Goal: Task Accomplishment & Management: Complete application form

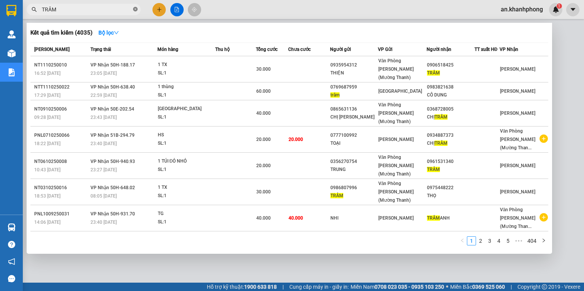
click at [137, 8] on icon "close-circle" at bounding box center [135, 9] width 5 height 5
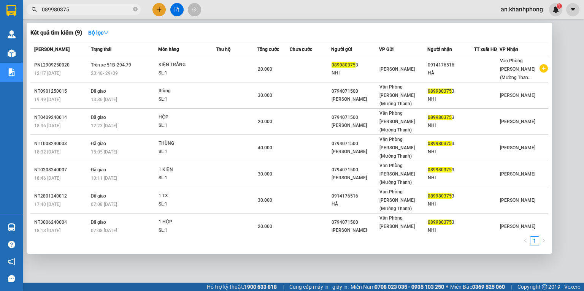
type input "0899803753"
click at [136, 8] on icon "close-circle" at bounding box center [135, 9] width 5 height 5
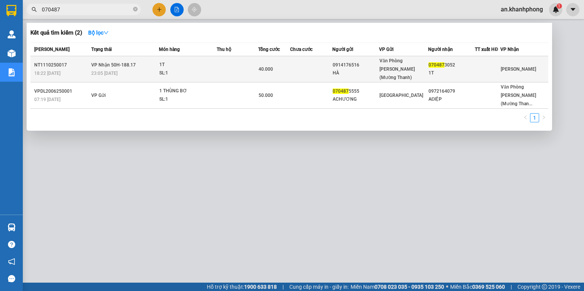
type input "070487"
click at [281, 65] on div "40.000" at bounding box center [274, 69] width 32 height 8
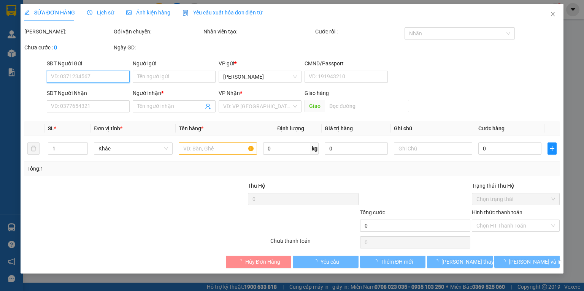
type input "0914176516"
type input "HÀ"
type input "0704873052"
type input "1T"
type input "40.000"
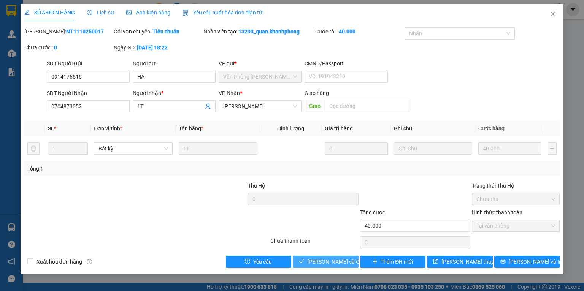
click at [325, 266] on span "[PERSON_NAME] và Giao hàng" at bounding box center [343, 262] width 73 height 8
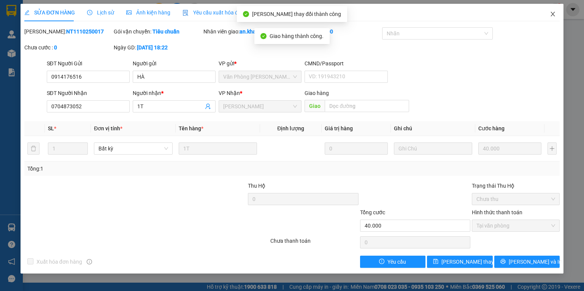
click at [551, 19] on span "Close" at bounding box center [552, 14] width 21 height 21
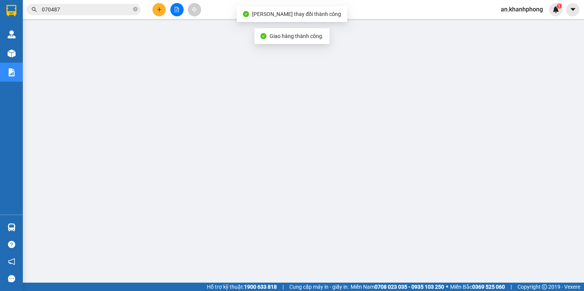
click at [132, 9] on span "070487" at bounding box center [84, 9] width 114 height 11
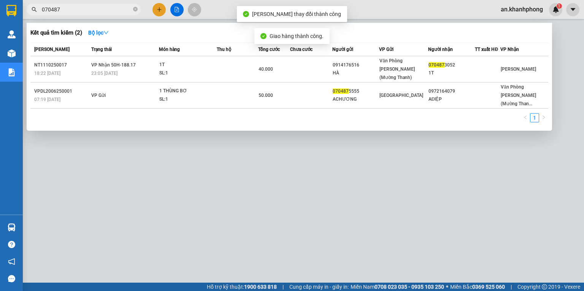
click at [132, 9] on span "070487" at bounding box center [84, 9] width 114 height 11
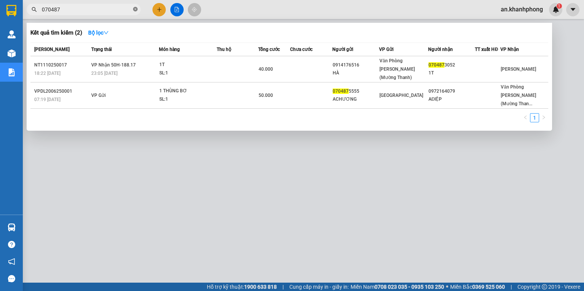
click at [136, 8] on icon "close-circle" at bounding box center [135, 9] width 5 height 5
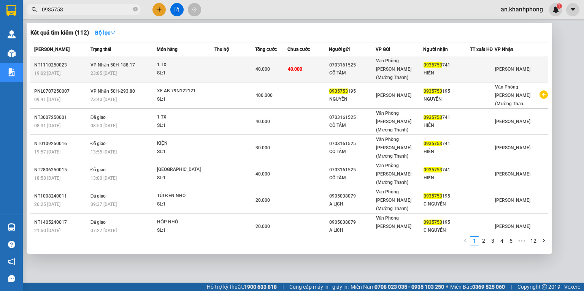
type input "0935753"
click at [311, 60] on td "40.000" at bounding box center [308, 69] width 42 height 26
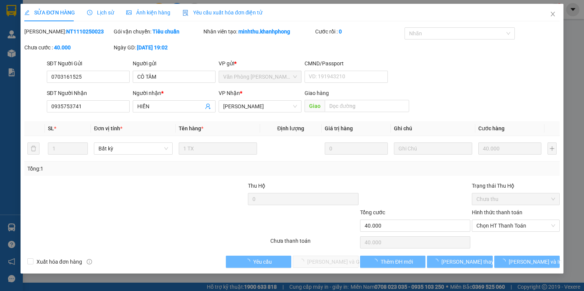
type input "0703161525"
type input "CÔ TÂM"
type input "0935753741"
type input "HIỀN"
type input "40.000"
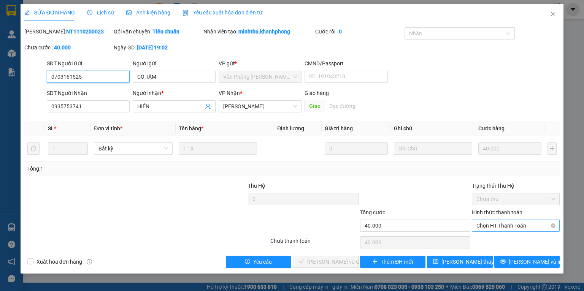
click at [486, 225] on span "Chọn HT Thanh Toán" at bounding box center [515, 225] width 79 height 11
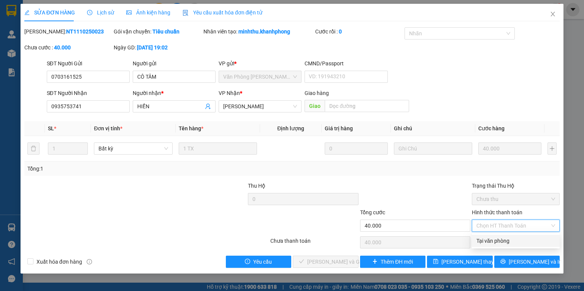
click at [482, 237] on div "Tại văn phòng" at bounding box center [515, 241] width 79 height 8
type input "0"
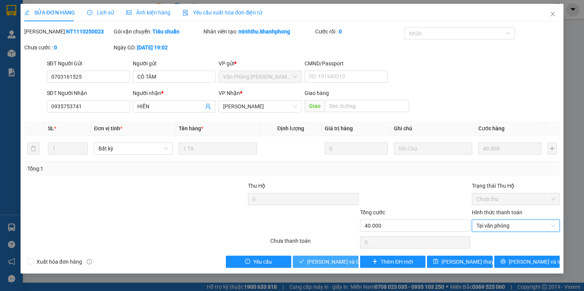
click at [341, 259] on span "[PERSON_NAME] và Giao hàng" at bounding box center [343, 262] width 73 height 8
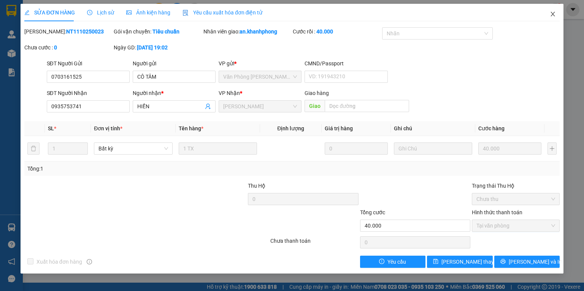
click at [551, 17] on icon "close" at bounding box center [553, 14] width 6 height 6
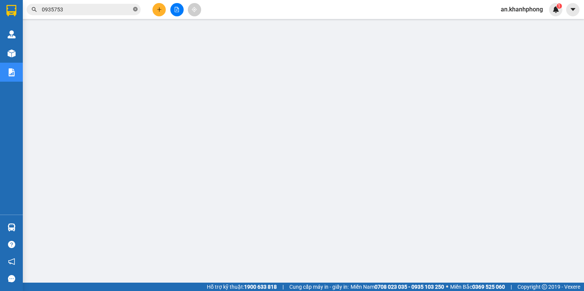
click at [135, 9] on icon "close-circle" at bounding box center [135, 9] width 5 height 5
click at [114, 8] on input "text" at bounding box center [87, 9] width 90 height 8
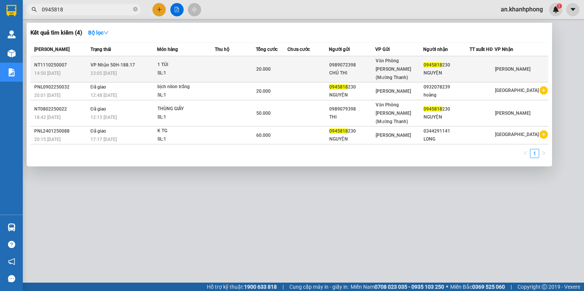
type input "0945818"
click at [323, 62] on td at bounding box center [307, 69] width 41 height 26
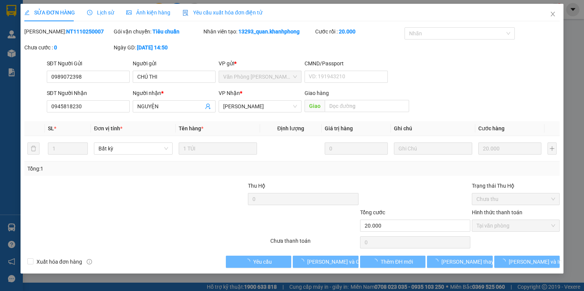
type input "0989072398"
type input "CHÚ THI"
type input "0945818230"
type input "NGUYỆN"
type input "20.000"
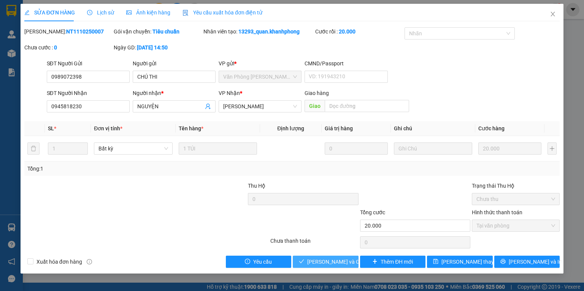
click at [315, 261] on span "[PERSON_NAME] và Giao hàng" at bounding box center [343, 262] width 73 height 8
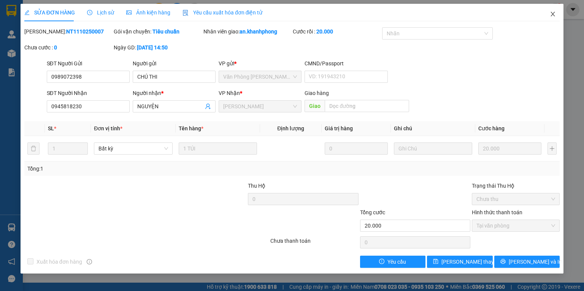
click at [556, 18] on span "Close" at bounding box center [552, 14] width 21 height 21
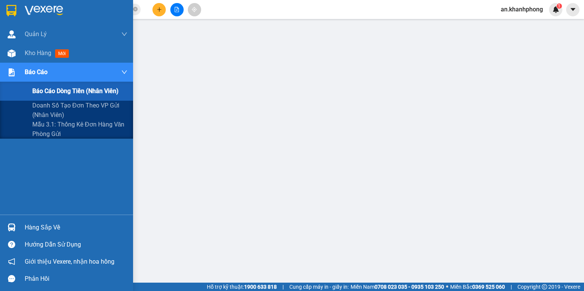
click at [43, 95] on span "Báo cáo dòng tiền (nhân viên)" at bounding box center [75, 91] width 86 height 10
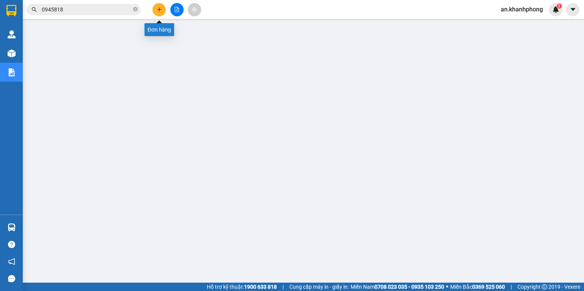
click at [157, 8] on icon "plus" at bounding box center [159, 9] width 5 height 5
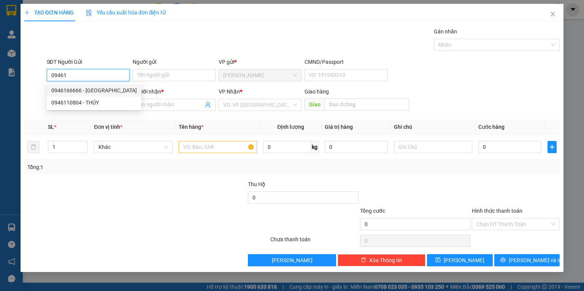
click at [73, 90] on div "0946166666 - [GEOGRAPHIC_DATA]" at bounding box center [94, 90] width 86 height 8
type input "0946166666"
type input "[PERSON_NAME]"
type input "0946166666"
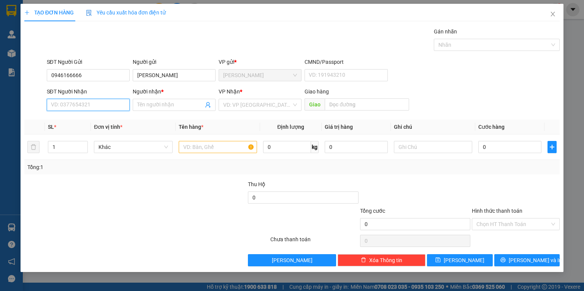
click at [80, 102] on input "SĐT Người Nhận" at bounding box center [88, 105] width 83 height 12
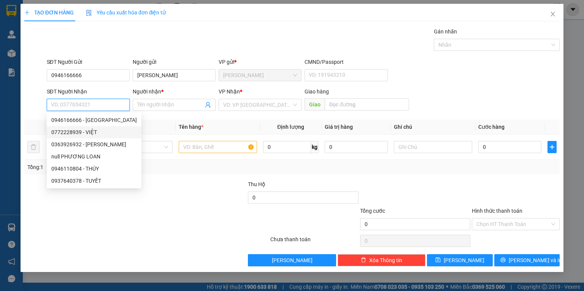
click at [80, 130] on div "0772228939 - VIỆT" at bounding box center [94, 132] width 86 height 8
type input "0772228939"
type input "VIỆT"
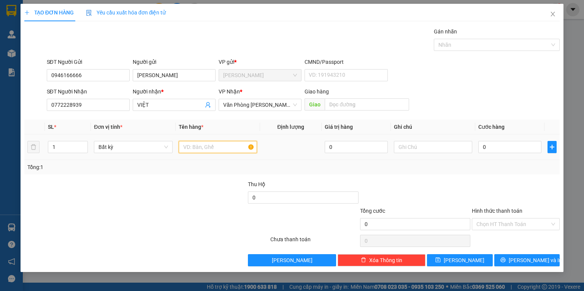
click at [208, 150] on input "text" at bounding box center [218, 147] width 78 height 12
type input "K"
type input "T DẸP VÀNG"
click at [190, 162] on div "Tổng: 1" at bounding box center [291, 167] width 535 height 14
click at [504, 147] on input "0" at bounding box center [509, 147] width 63 height 12
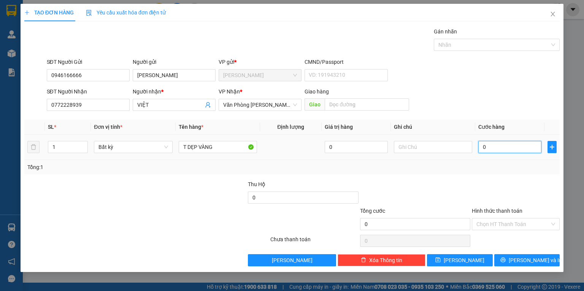
type input "3"
type input "30"
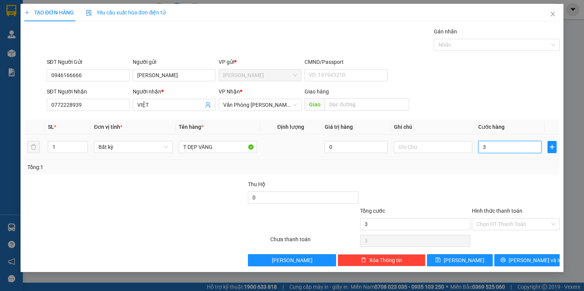
type input "30"
type input "30.000"
click at [487, 179] on div "Transit Pickup Surcharge Ids Transit Deliver Surcharge Ids Transit Deliver Surc…" at bounding box center [291, 146] width 535 height 239
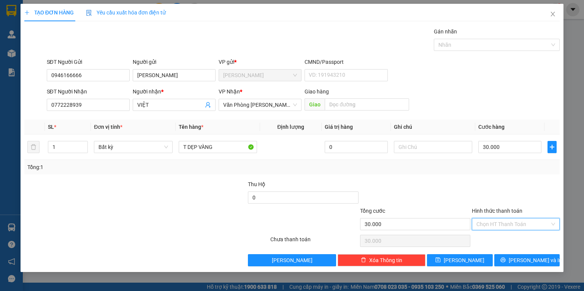
click at [499, 222] on input "Hình thức thanh toán" at bounding box center [512, 224] width 73 height 11
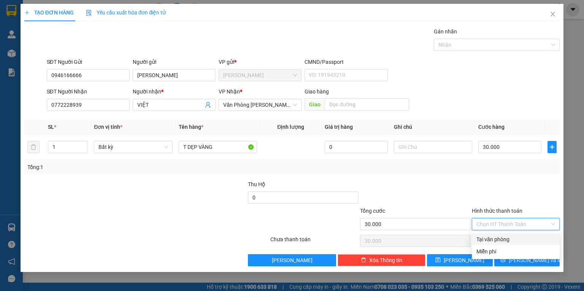
click at [502, 182] on div at bounding box center [515, 193] width 89 height 27
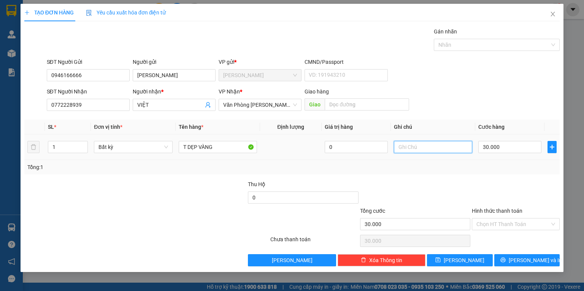
click at [432, 146] on input "text" at bounding box center [433, 147] width 78 height 12
click at [506, 265] on button "[PERSON_NAME] và In" at bounding box center [527, 260] width 66 height 12
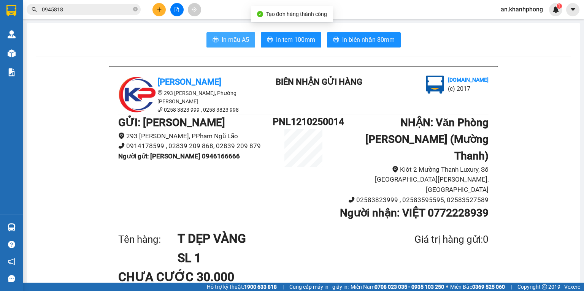
click at [240, 36] on span "In mẫu A5" at bounding box center [235, 40] width 27 height 10
click at [161, 8] on icon "plus" at bounding box center [159, 9] width 5 height 5
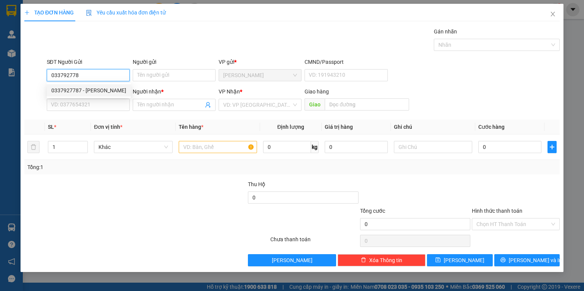
click at [81, 91] on div "0337927787 - [PERSON_NAME]" at bounding box center [88, 90] width 75 height 8
type input "0337927787"
type input "trinh"
type input "0337927787"
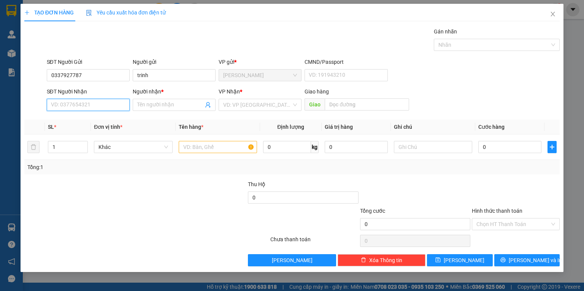
click at [81, 101] on input "SĐT Người Nhận" at bounding box center [88, 105] width 83 height 12
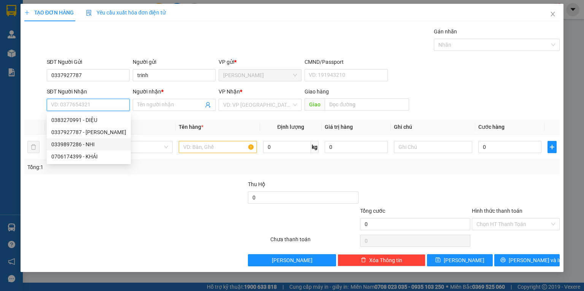
click at [81, 141] on div "0339897286 - NHI" at bounding box center [88, 144] width 75 height 8
type input "0339897286"
type input "NHI"
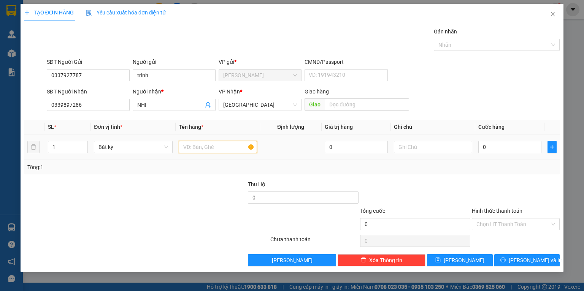
click at [216, 151] on input "text" at bounding box center [218, 147] width 78 height 12
type input "T DẸP TO"
click at [203, 156] on td "T DẸP TO" at bounding box center [218, 147] width 84 height 25
click at [493, 148] on input "0" at bounding box center [509, 147] width 63 height 12
type input "7"
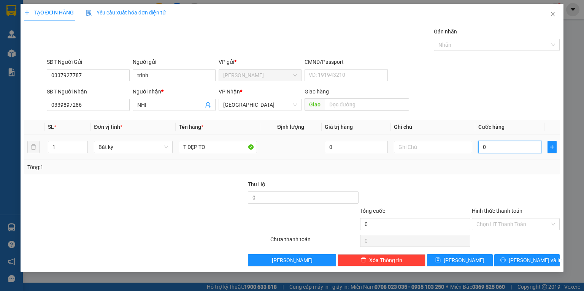
type input "7"
type input "70"
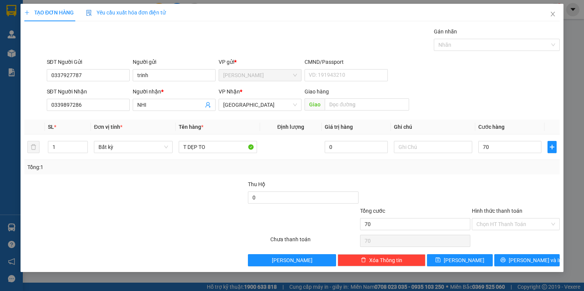
type input "70.000"
click at [494, 167] on div "Tổng: 1" at bounding box center [291, 167] width 529 height 8
click at [495, 226] on input "Hình thức thanh toán" at bounding box center [512, 224] width 73 height 11
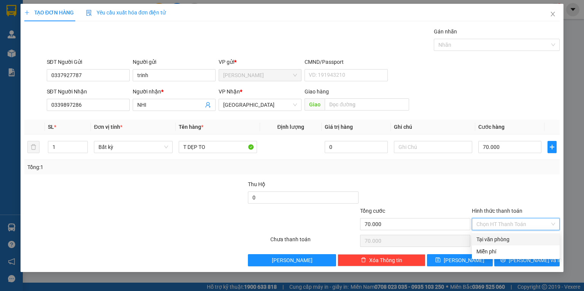
click at [494, 244] on div "Tại văn phòng" at bounding box center [516, 239] width 88 height 12
type input "0"
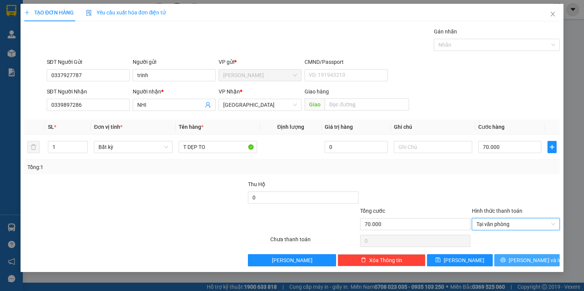
click at [548, 263] on button "[PERSON_NAME] và In" at bounding box center [527, 260] width 66 height 12
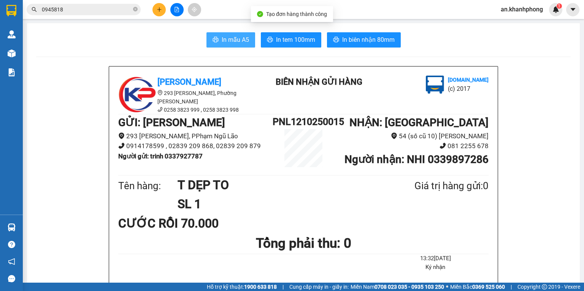
click at [244, 43] on span "In mẫu A5" at bounding box center [235, 40] width 27 height 10
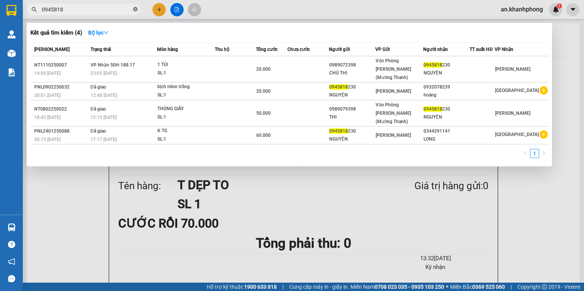
click at [134, 8] on icon "close-circle" at bounding box center [135, 9] width 5 height 5
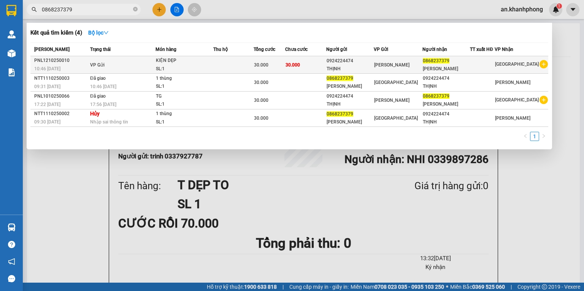
type input "0868237379"
click at [228, 61] on td at bounding box center [233, 64] width 40 height 17
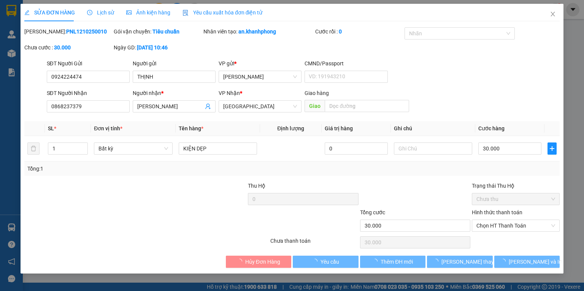
type input "0924224474"
type input "THỊNH"
type input "0868237379"
type input "[PERSON_NAME]"
type input "30.000"
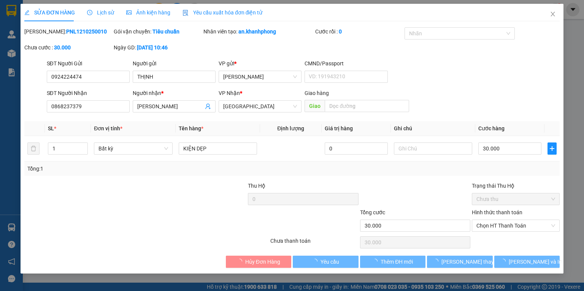
type input "30.000"
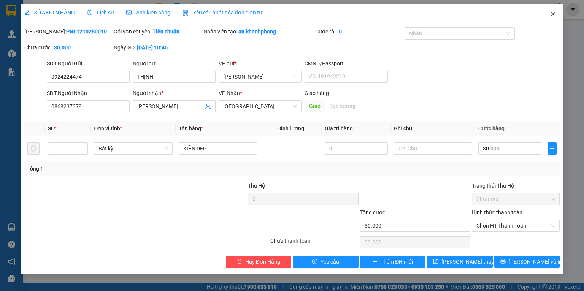
click at [550, 14] on icon "close" at bounding box center [553, 14] width 6 height 6
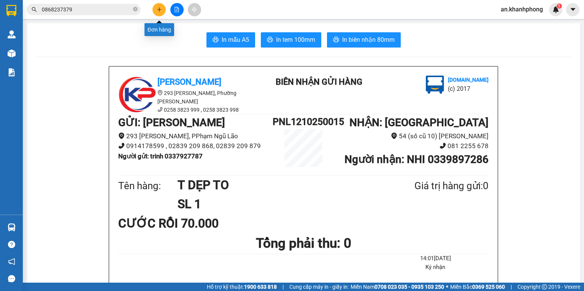
click at [155, 8] on button at bounding box center [158, 9] width 13 height 13
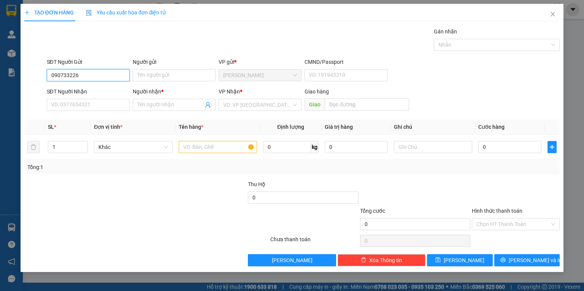
type input "0907332266"
click at [80, 91] on div "0907332266 - HIỂN" at bounding box center [88, 90] width 74 height 8
type input "HIỂN"
type input "0907332266"
click at [80, 102] on input "SĐT Người Nhận" at bounding box center [88, 105] width 83 height 12
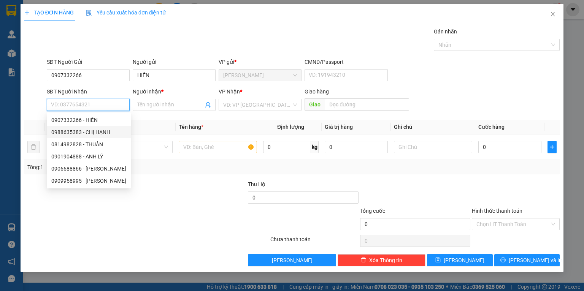
click at [100, 132] on div "0988635383 - CHỊ HẠNH" at bounding box center [88, 132] width 75 height 8
type input "0988635383"
type input "CHỊ HẠNH"
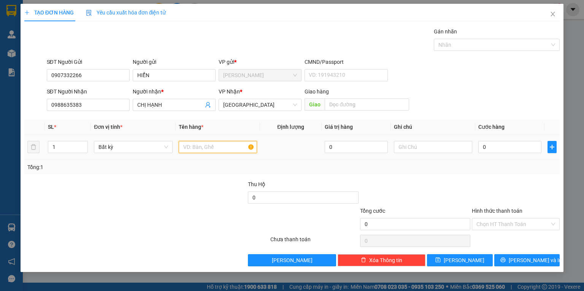
click at [202, 149] on input "text" at bounding box center [218, 147] width 78 height 12
click at [82, 144] on span "up" at bounding box center [83, 145] width 5 height 5
type input "2"
click at [196, 143] on input "text" at bounding box center [218, 147] width 78 height 12
click at [209, 147] on input "text" at bounding box center [218, 147] width 78 height 12
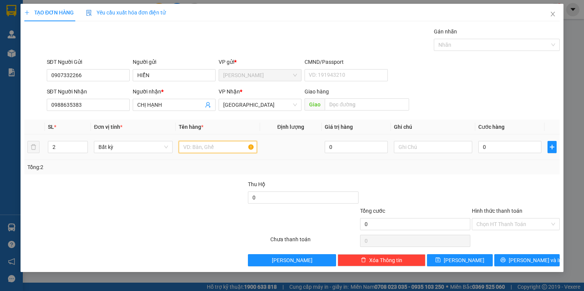
type input "T"
type input "D"
type input "Đ"
type input "CỤC TG"
click at [192, 163] on div "Tổng: 2" at bounding box center [126, 167] width 198 height 8
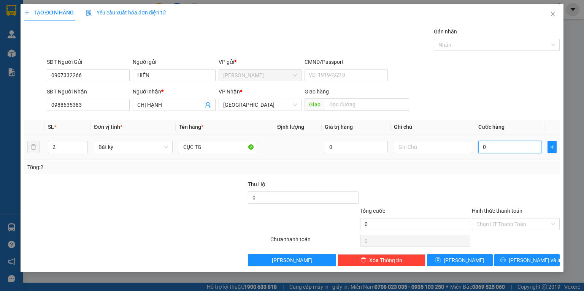
click at [490, 153] on input "0" at bounding box center [509, 147] width 63 height 12
type input "6"
type input "60"
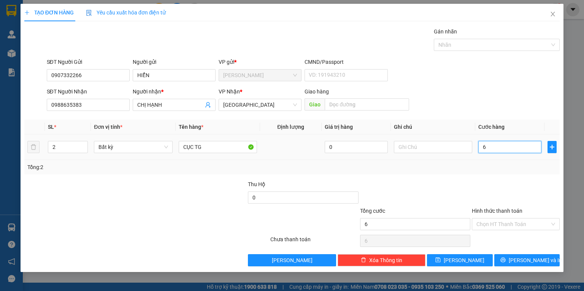
type input "60"
type input "60.000"
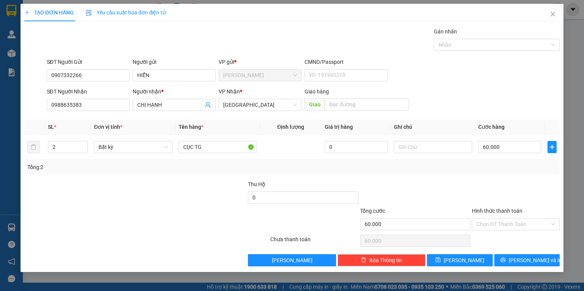
click at [491, 163] on div "Tổng: 2" at bounding box center [291, 167] width 529 height 8
click at [510, 143] on input "60.000" at bounding box center [509, 147] width 63 height 12
type input "0"
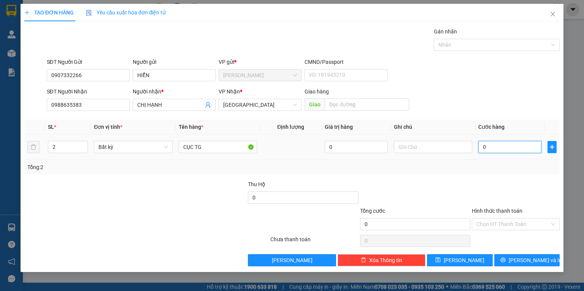
type input "01"
type input "1"
type input "013"
type input "13"
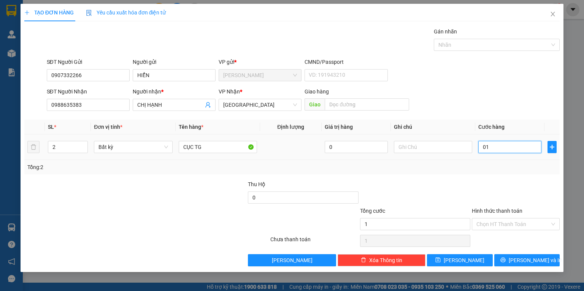
type input "13"
type input "0.130"
type input "130"
type input "130.000"
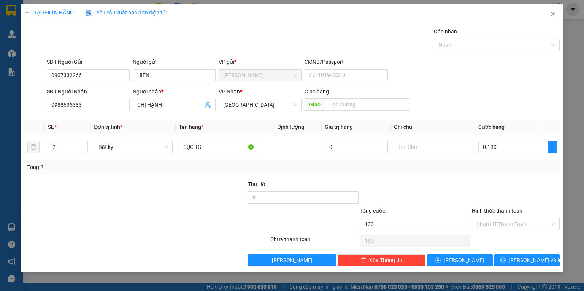
type input "130.000"
click at [466, 174] on div "Tổng: 2" at bounding box center [291, 167] width 535 height 14
click at [399, 146] on input "text" at bounding box center [433, 147] width 78 height 12
type input "GTN ĐÃ CƯỚC"
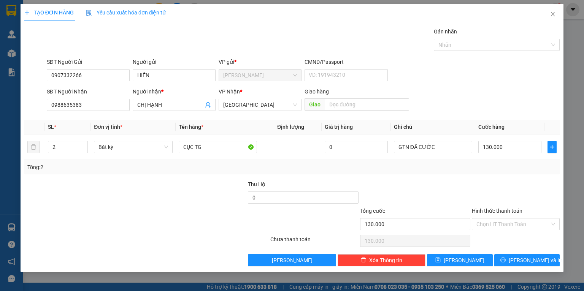
click at [423, 166] on div "Tổng: 2" at bounding box center [291, 167] width 529 height 8
click at [486, 220] on input "Hình thức thanh toán" at bounding box center [512, 224] width 73 height 11
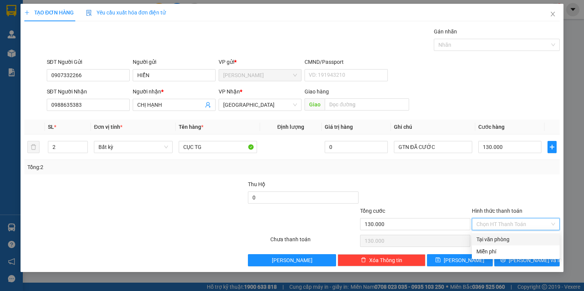
click at [483, 238] on div "Tại văn phòng" at bounding box center [515, 239] width 79 height 8
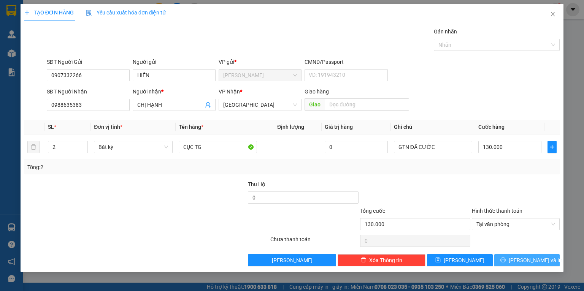
click at [544, 258] on button "[PERSON_NAME] và In" at bounding box center [527, 260] width 66 height 12
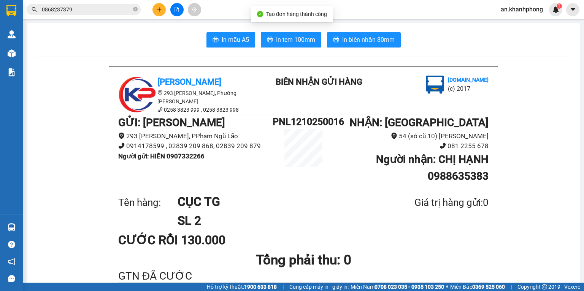
click at [222, 44] on button "In mẫu A5" at bounding box center [230, 39] width 49 height 15
click at [222, 40] on span "In mẫu A5" at bounding box center [235, 40] width 27 height 10
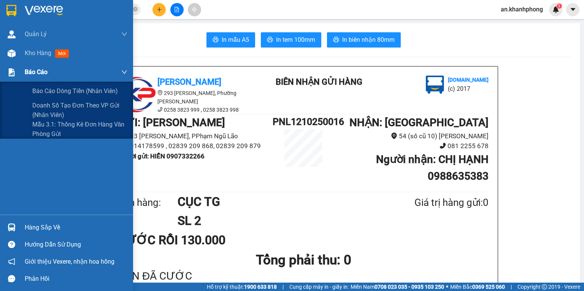
click at [26, 73] on span "Báo cáo" at bounding box center [36, 72] width 23 height 10
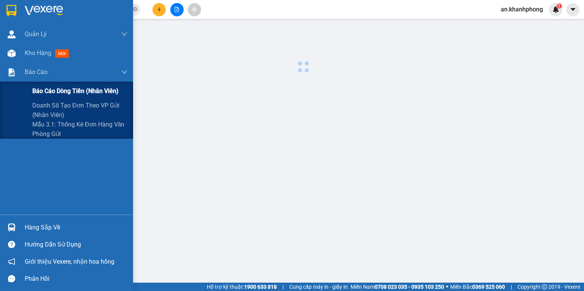
click at [35, 92] on span "Báo cáo dòng tiền (nhân viên)" at bounding box center [75, 91] width 86 height 10
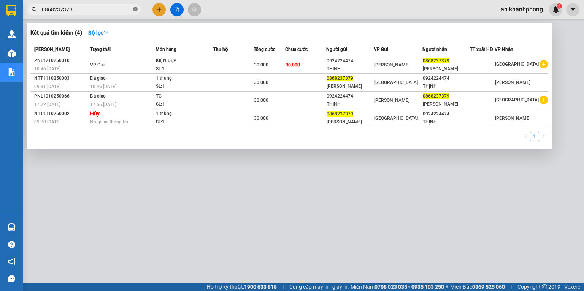
click at [136, 8] on icon "close-circle" at bounding box center [135, 9] width 5 height 5
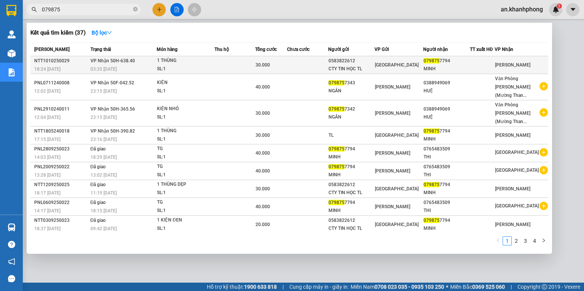
type input "079875"
click at [286, 64] on div "30.000" at bounding box center [270, 65] width 31 height 8
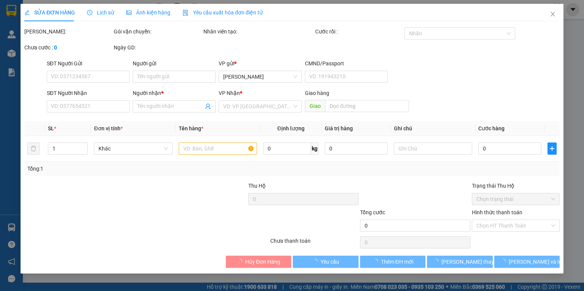
type input "0583822612"
type input "CTY TIN HỌC TL"
type input "0798757794"
type input "MINH"
type input "30.000"
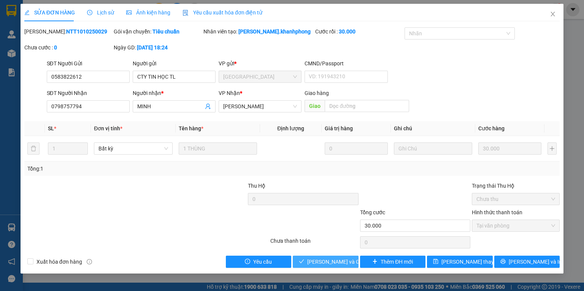
click at [333, 256] on button "[PERSON_NAME] và Giao hàng" at bounding box center [326, 262] width 66 height 12
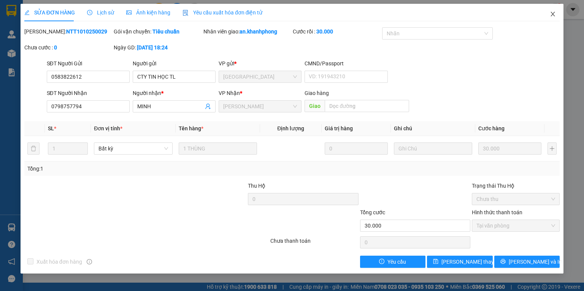
click at [555, 13] on icon "close" at bounding box center [553, 14] width 6 height 6
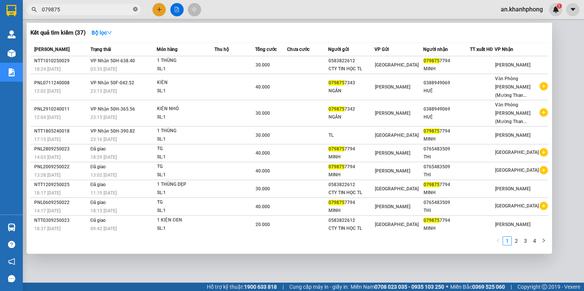
click at [134, 8] on icon "close-circle" at bounding box center [135, 9] width 5 height 5
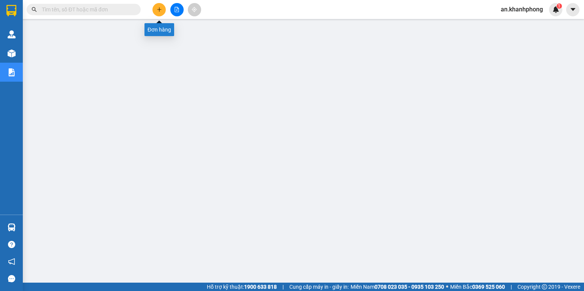
click at [157, 5] on button at bounding box center [158, 9] width 13 height 13
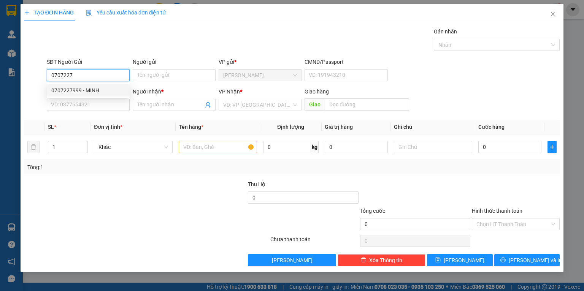
click at [107, 86] on div "0707227999 - MINH" at bounding box center [88, 90] width 74 height 8
type input "0707227999"
type input "MINH"
type input "0707227999"
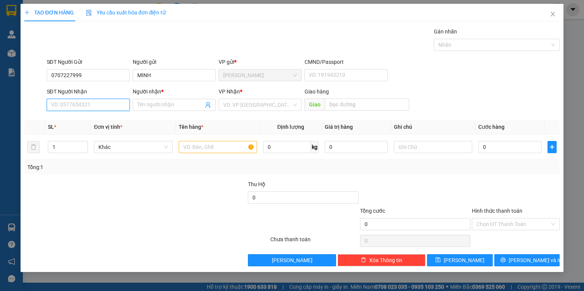
click at [108, 101] on input "SĐT Người Nhận" at bounding box center [88, 105] width 83 height 12
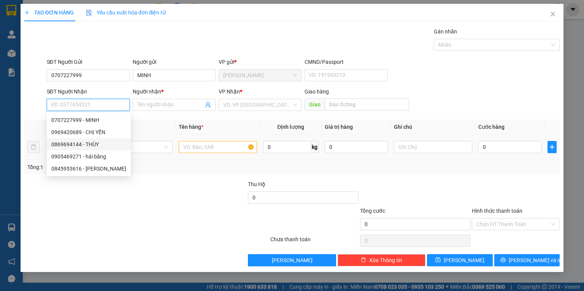
click at [86, 141] on div "0869694144 - THÙY" at bounding box center [88, 144] width 75 height 8
type input "0869694144"
type input "THÙY"
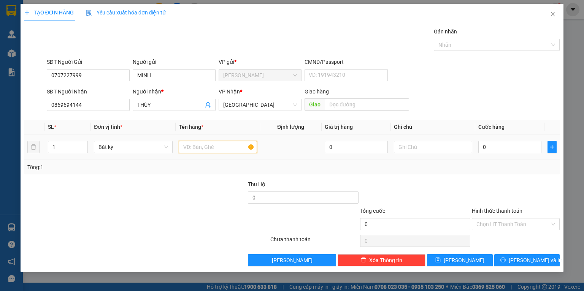
click at [199, 149] on input "text" at bounding box center [218, 147] width 78 height 12
type input "BAO XANH"
click at [186, 176] on div "Transit Pickup Surcharge Ids Transit Deliver Surcharge Ids Transit Deliver Surc…" at bounding box center [291, 146] width 535 height 239
click at [493, 148] on input "0" at bounding box center [509, 147] width 63 height 12
click at [483, 157] on td "60.000" at bounding box center [509, 147] width 69 height 25
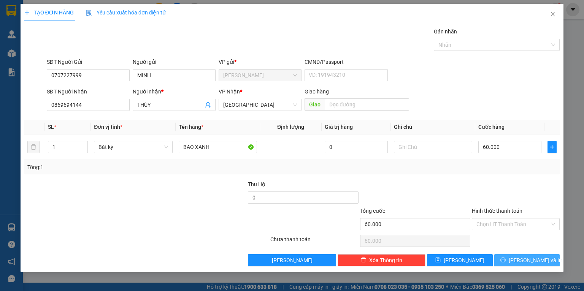
click at [508, 262] on button "[PERSON_NAME] và In" at bounding box center [527, 260] width 66 height 12
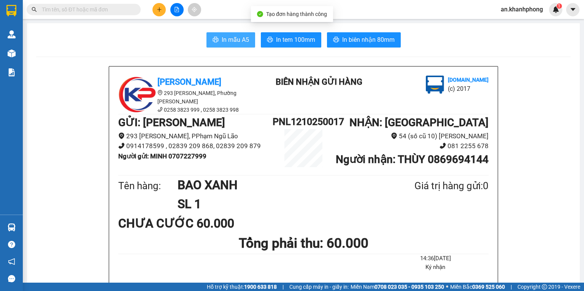
click at [245, 41] on button "In mẫu A5" at bounding box center [230, 39] width 49 height 15
click at [88, 9] on input "text" at bounding box center [87, 9] width 90 height 8
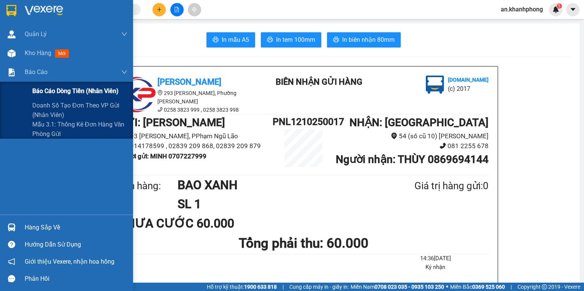
click at [50, 98] on div "Báo cáo dòng tiền (nhân viên)" at bounding box center [79, 91] width 95 height 19
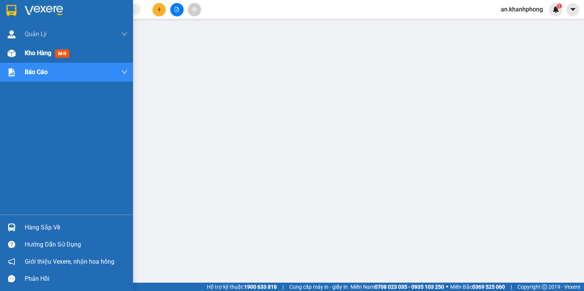
click at [31, 52] on span "Kho hàng" at bounding box center [38, 52] width 27 height 7
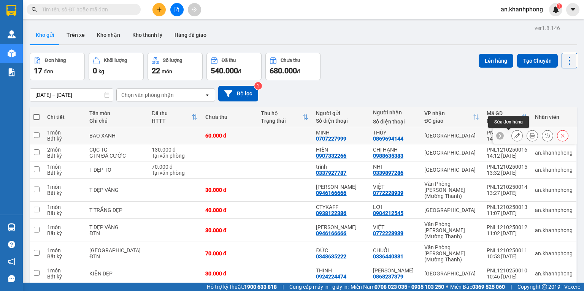
click at [512, 135] on button at bounding box center [517, 135] width 11 height 13
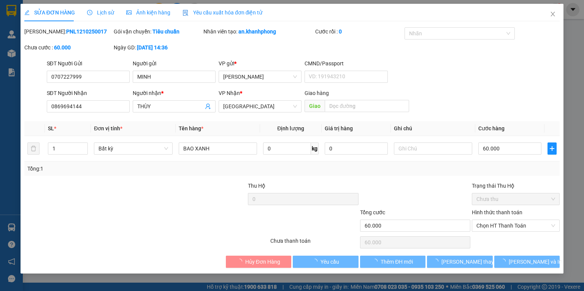
type input "0707227999"
type input "MINH"
type input "0869694144"
type input "THÙY"
type input "60.000"
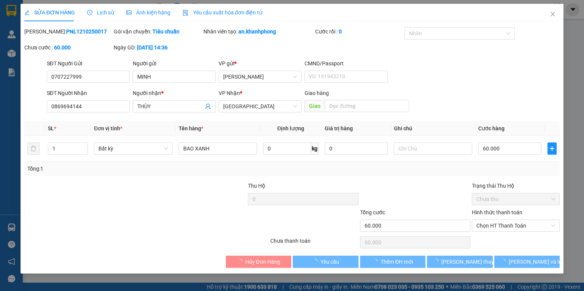
type input "60.000"
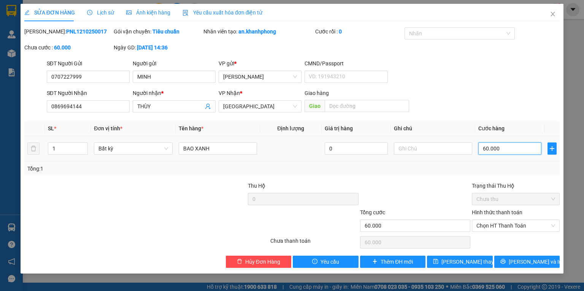
click at [512, 147] on input "60.000" at bounding box center [509, 149] width 63 height 12
type input "5"
type input "50"
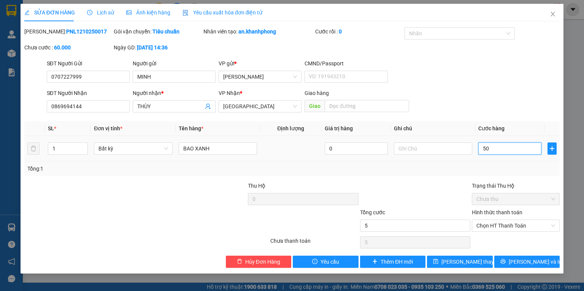
type input "50"
type input "50.000"
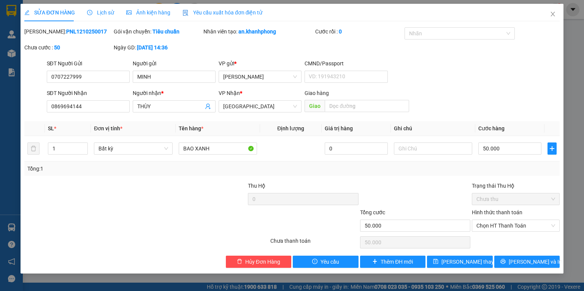
click at [505, 168] on div "Tổng: 1" at bounding box center [291, 169] width 529 height 8
click at [519, 257] on button "[PERSON_NAME] và In" at bounding box center [527, 262] width 66 height 12
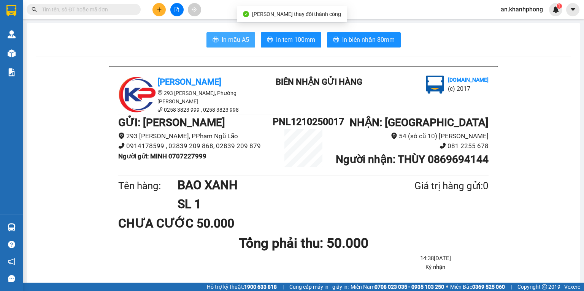
click at [214, 38] on icon "printer" at bounding box center [215, 39] width 6 height 6
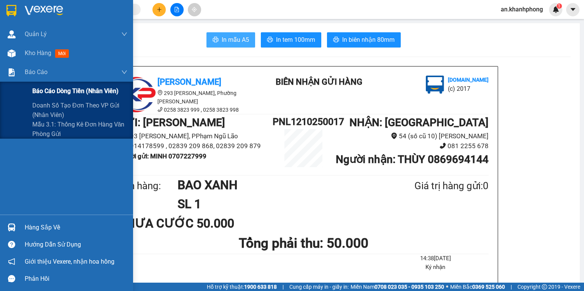
click at [78, 93] on span "Báo cáo dòng tiền (nhân viên)" at bounding box center [75, 91] width 86 height 10
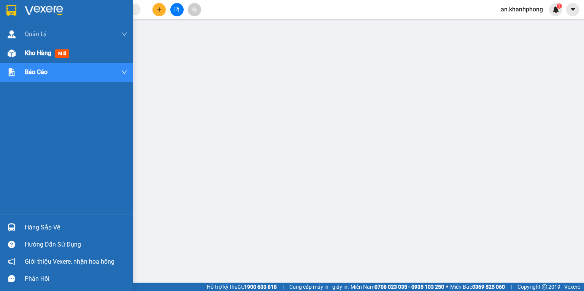
click at [31, 50] on span "Kho hàng" at bounding box center [38, 52] width 27 height 7
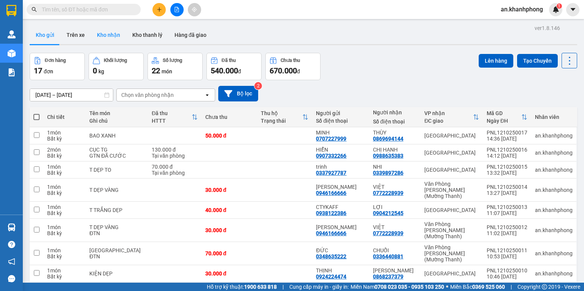
click at [99, 34] on button "Kho nhận" at bounding box center [108, 35] width 35 height 18
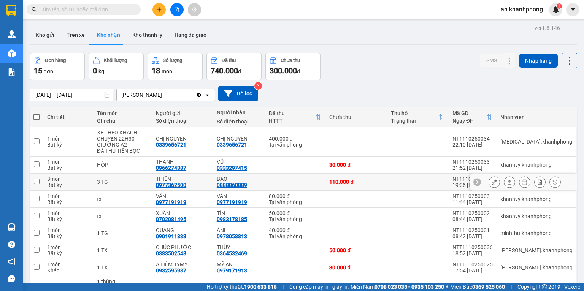
click at [489, 185] on button at bounding box center [494, 182] width 11 height 13
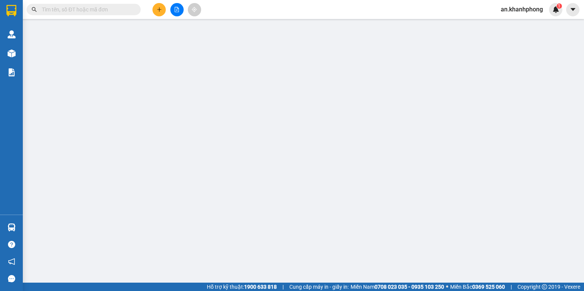
type input "0977362500"
type input "THIÊN"
type input "0888860889"
type input "BẢO"
type input "110.000"
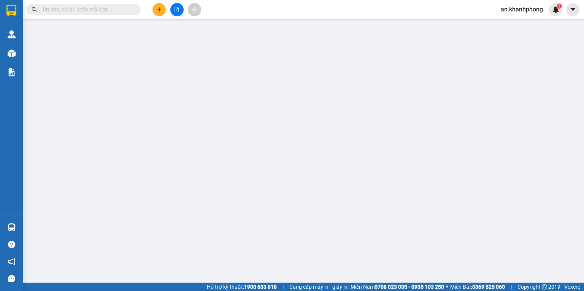
type input "110.000"
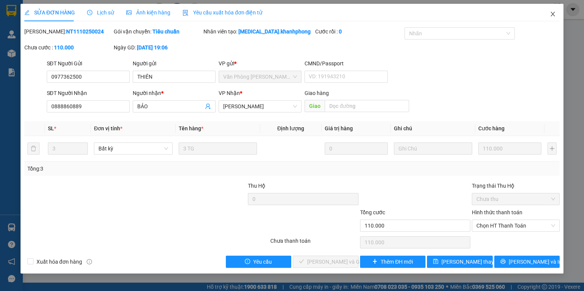
click at [550, 16] on icon "close" at bounding box center [553, 14] width 6 height 6
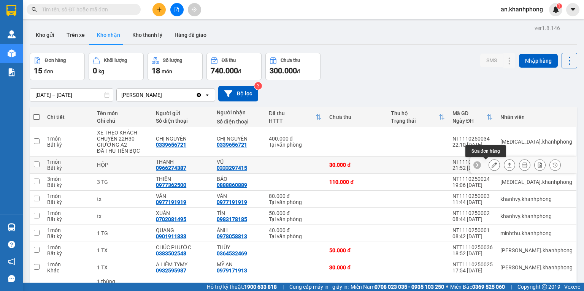
click at [491, 165] on icon at bounding box center [493, 164] width 5 height 5
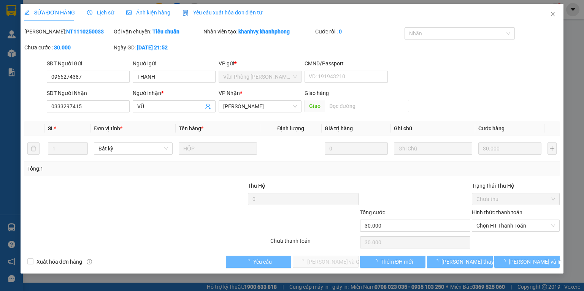
type input "0966274387"
type input "THANH"
type input "0333297415"
type input "VŨ"
type input "30.000"
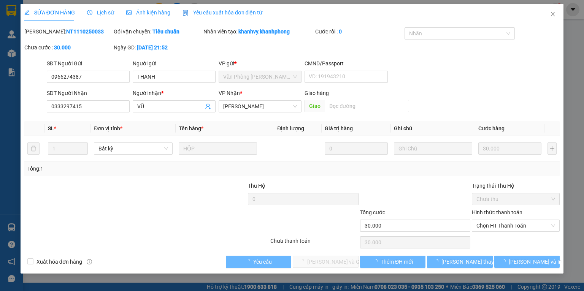
type input "30.000"
click at [554, 12] on icon "close" at bounding box center [553, 14] width 6 height 6
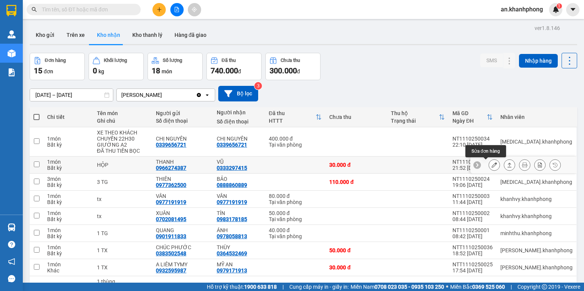
click at [491, 168] on icon at bounding box center [493, 164] width 5 height 5
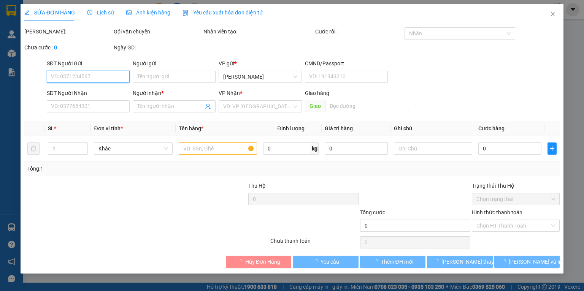
type input "0966274387"
type input "THANH"
type input "0333297415"
type input "VŨ"
type input "30.000"
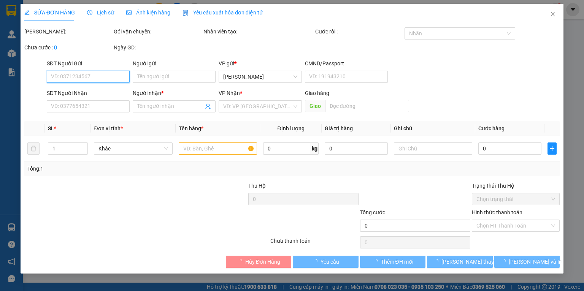
type input "30.000"
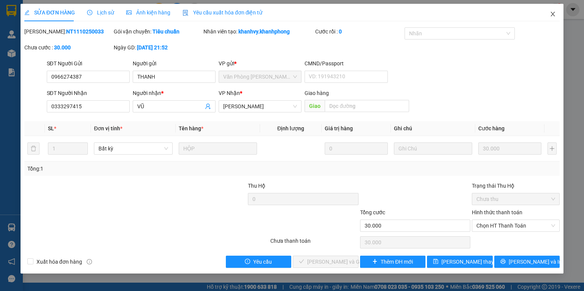
click at [548, 15] on span "Close" at bounding box center [552, 14] width 21 height 21
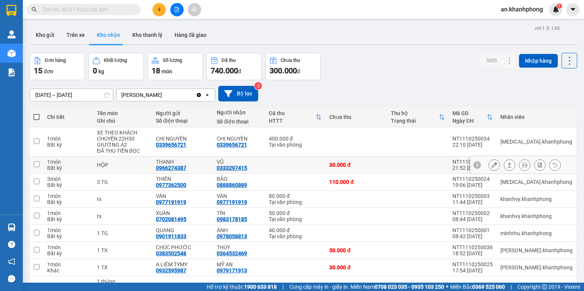
click at [489, 163] on button at bounding box center [494, 164] width 11 height 13
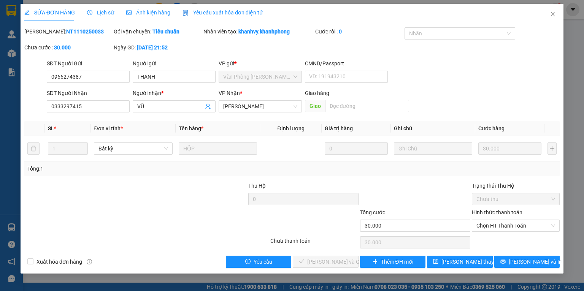
type input "0966274387"
type input "THANH"
type input "0333297415"
type input "VŨ"
type input "30.000"
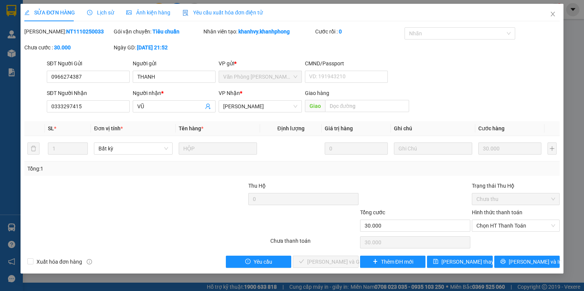
type input "30.000"
click at [551, 16] on icon "close" at bounding box center [553, 14] width 6 height 6
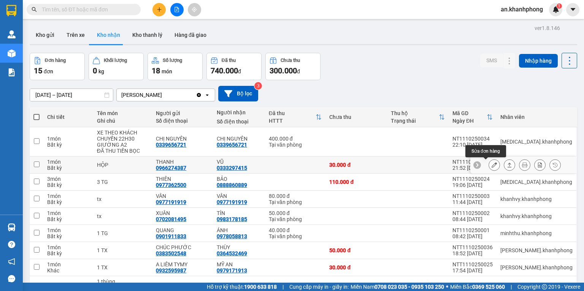
click at [491, 163] on icon at bounding box center [493, 164] width 5 height 5
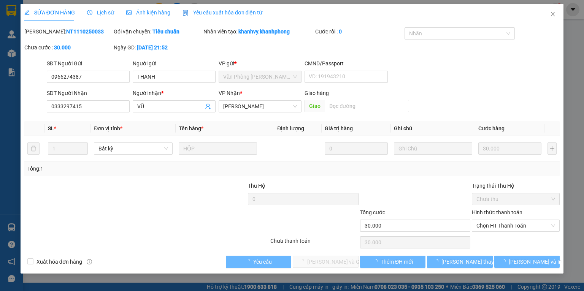
type input "0966274387"
type input "THANH"
type input "0333297415"
type input "VŨ"
type input "30.000"
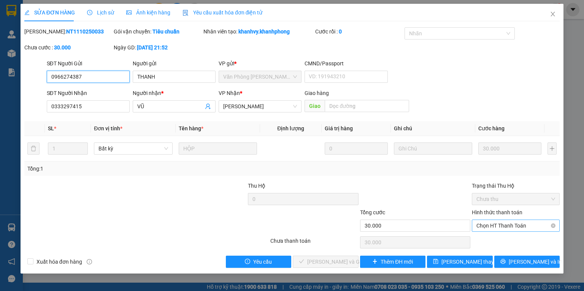
click at [506, 227] on span "Chọn HT Thanh Toán" at bounding box center [515, 225] width 79 height 11
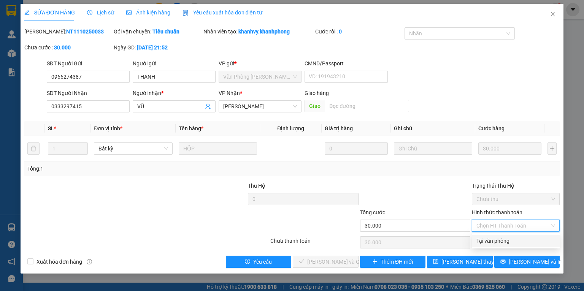
click at [502, 241] on div "Tại văn phòng" at bounding box center [515, 241] width 79 height 8
type input "0"
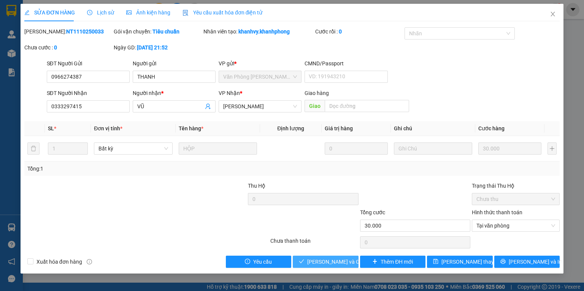
click at [328, 263] on span "[PERSON_NAME] và Giao hàng" at bounding box center [343, 262] width 73 height 8
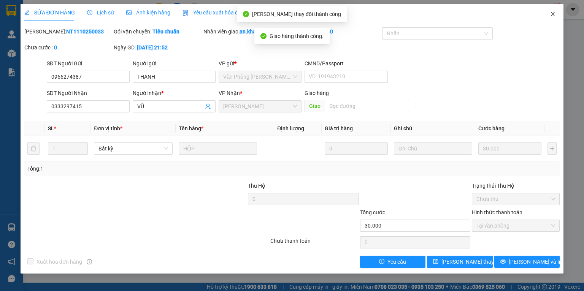
click at [553, 13] on icon "close" at bounding box center [553, 14] width 6 height 6
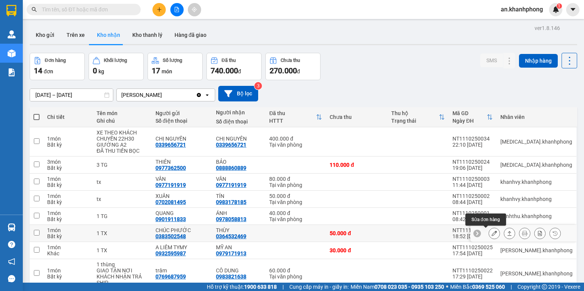
click at [491, 236] on icon at bounding box center [493, 233] width 5 height 5
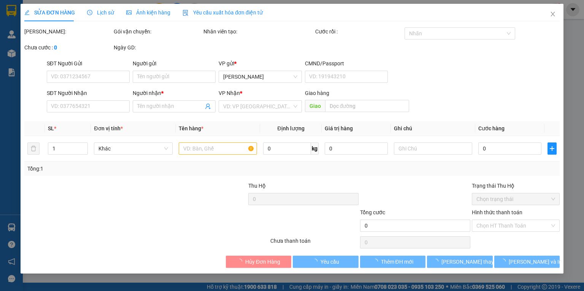
type input "0383502548"
type input "CHÚC PHƯỚC"
type input "0364532469"
type input "THÙY"
type input "50.000"
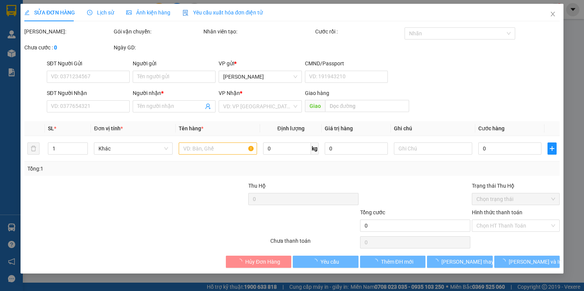
type input "50.000"
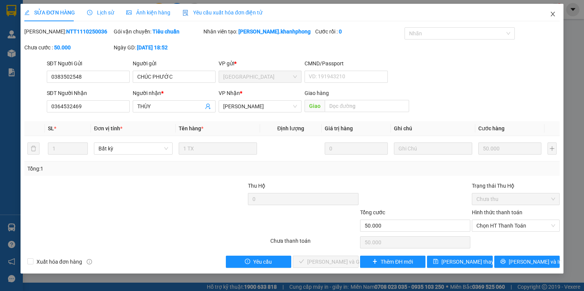
click at [552, 13] on icon "close" at bounding box center [553, 14] width 6 height 6
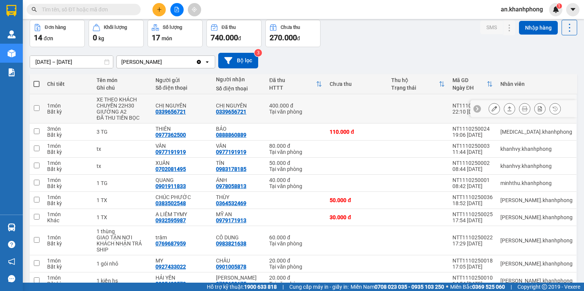
scroll to position [51, 0]
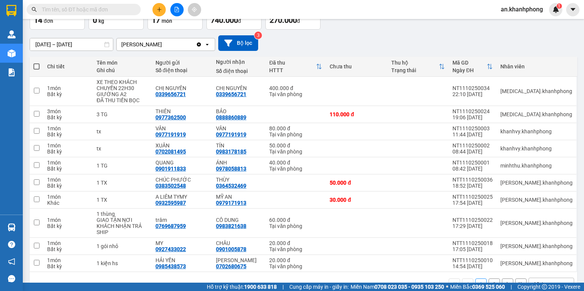
click at [108, 10] on input "text" at bounding box center [87, 9] width 90 height 8
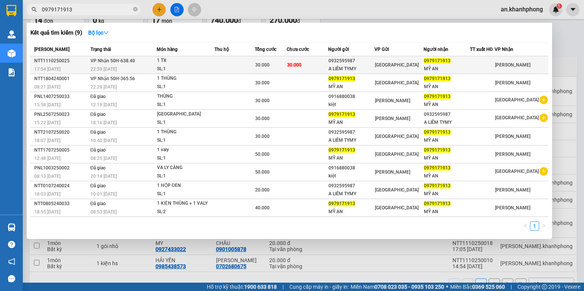
type input "0979171913"
click at [221, 65] on td at bounding box center [234, 65] width 41 height 18
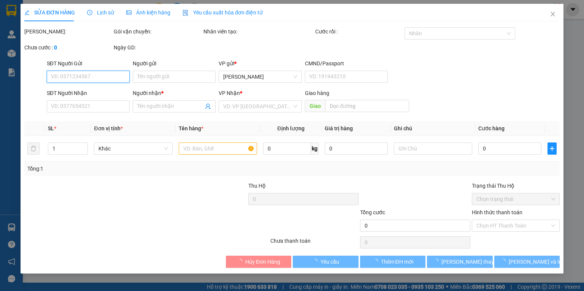
type input "0932595987"
type input "A LIÊM TYMY"
type input "0979171913"
type input "MỸ AN"
type input "30.000"
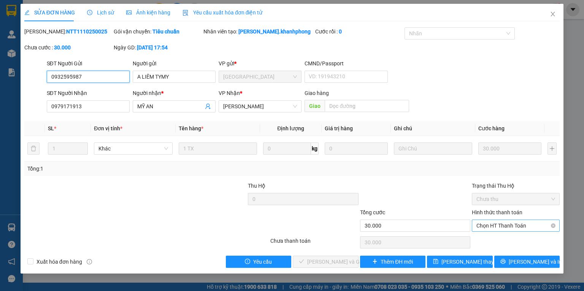
click at [499, 227] on span "Chọn HT Thanh Toán" at bounding box center [515, 225] width 79 height 11
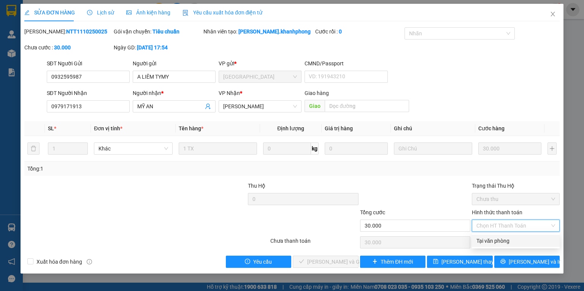
click at [496, 241] on div "Tại văn phòng" at bounding box center [515, 241] width 79 height 8
type input "0"
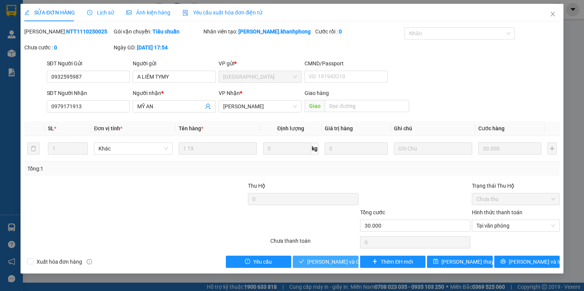
click at [329, 263] on span "[PERSON_NAME] và Giao hàng" at bounding box center [343, 262] width 73 height 8
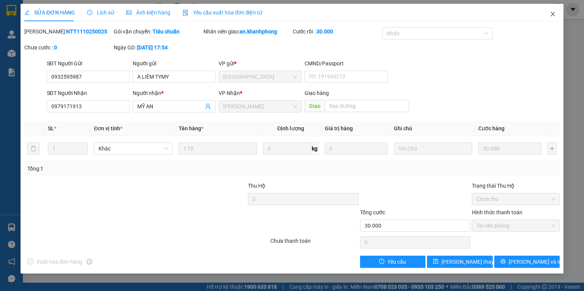
click at [553, 15] on icon "close" at bounding box center [553, 14] width 4 height 5
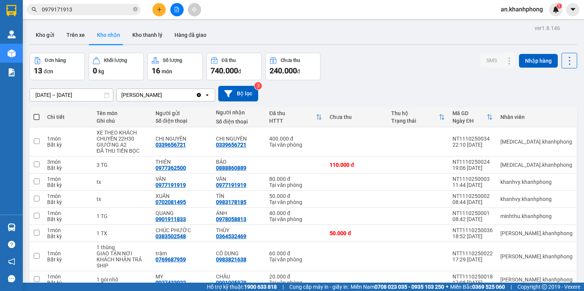
click at [159, 10] on icon "plus" at bounding box center [159, 9] width 5 height 5
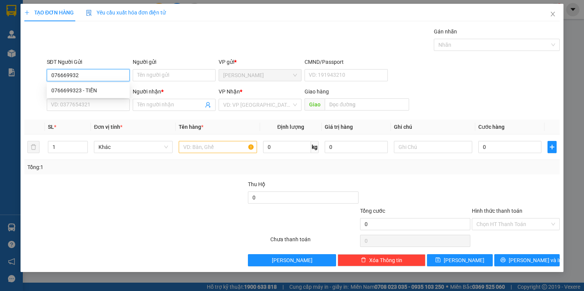
type input "0766699323"
click at [96, 91] on div "0766699323 - TIẾN" at bounding box center [88, 90] width 74 height 8
type input "TIẾN"
type input "0766699323"
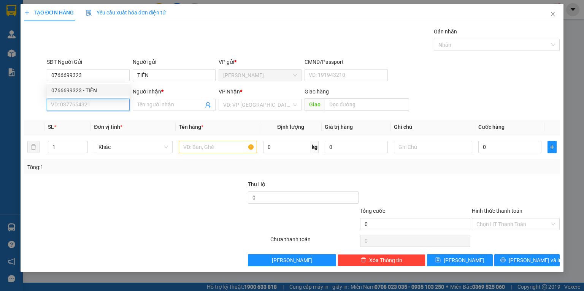
click at [108, 103] on input "SĐT Người Nhận" at bounding box center [88, 105] width 83 height 12
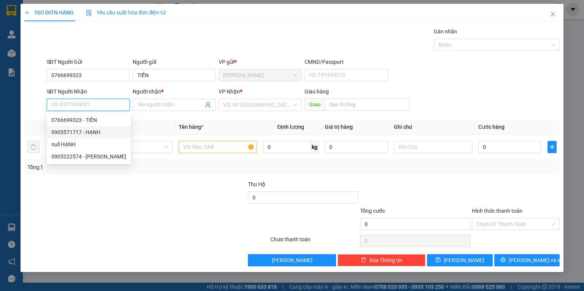
click at [93, 131] on div "0905571717 - HẠNH" at bounding box center [88, 132] width 75 height 8
type input "0905571717"
type input "HẠNH"
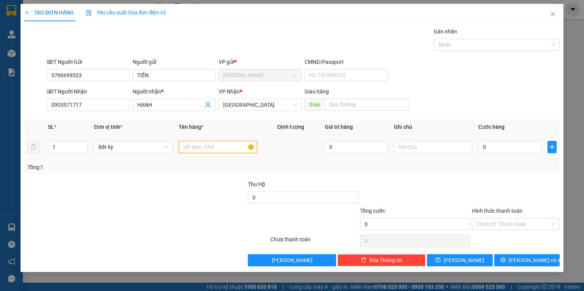
click at [198, 148] on input "text" at bounding box center [218, 147] width 78 height 12
type input "G"
type input "HỘP G NHỎ"
click at [514, 147] on input "0" at bounding box center [509, 147] width 63 height 12
type input "2"
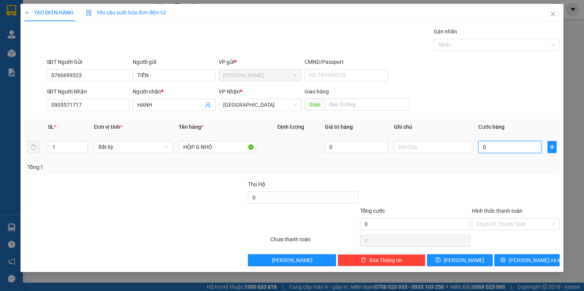
type input "2"
type input "20"
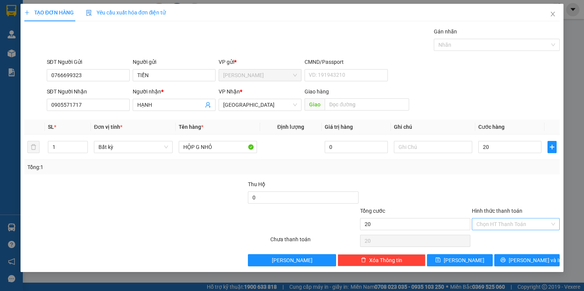
type input "20.000"
click at [510, 225] on input "Hình thức thanh toán" at bounding box center [512, 224] width 73 height 11
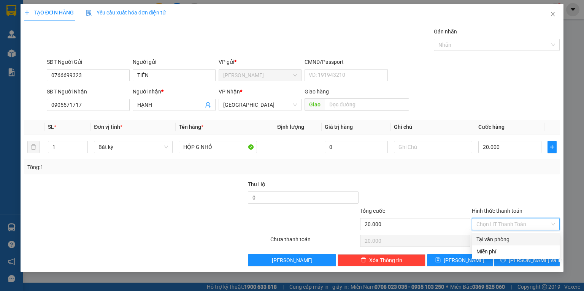
click at [510, 239] on div "Tại văn phòng" at bounding box center [515, 239] width 79 height 8
type input "0"
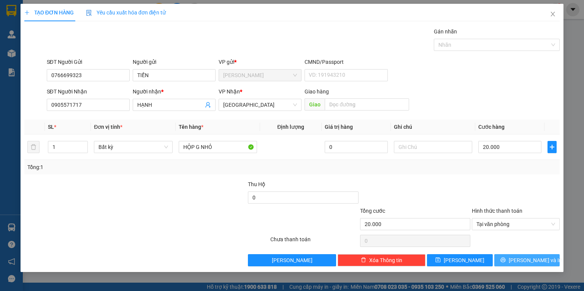
click at [516, 257] on button "[PERSON_NAME] và In" at bounding box center [527, 260] width 66 height 12
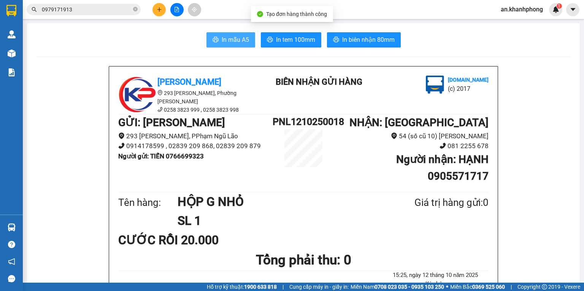
click at [234, 41] on span "In mẫu A5" at bounding box center [235, 40] width 27 height 10
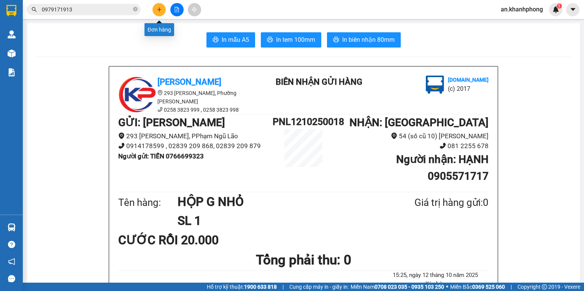
click at [160, 8] on icon "plus" at bounding box center [159, 9] width 5 height 5
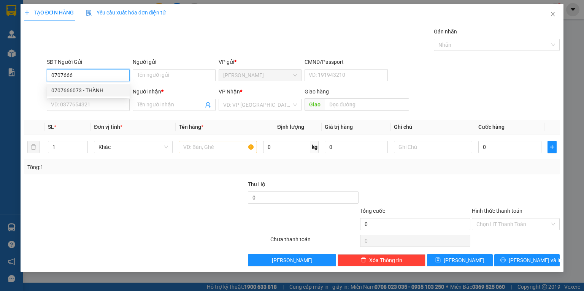
click at [98, 91] on div "0707666073 - THÀNH" at bounding box center [88, 90] width 74 height 8
type input "0707666073"
type input "THÀNH"
type input "0707666073"
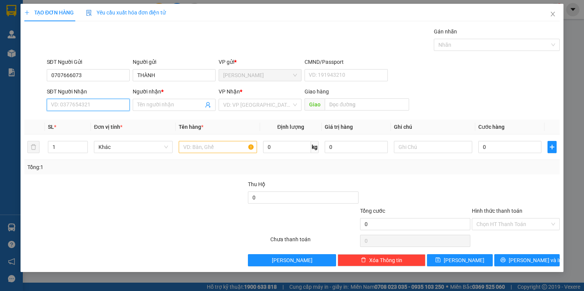
click at [92, 106] on input "SĐT Người Nhận" at bounding box center [88, 105] width 83 height 12
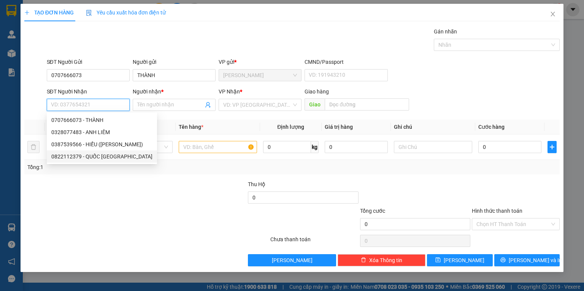
click at [101, 156] on div "0822112379 - QUỐC Ý" at bounding box center [101, 156] width 101 height 8
type input "0822112379"
type input "QUỐC Ý"
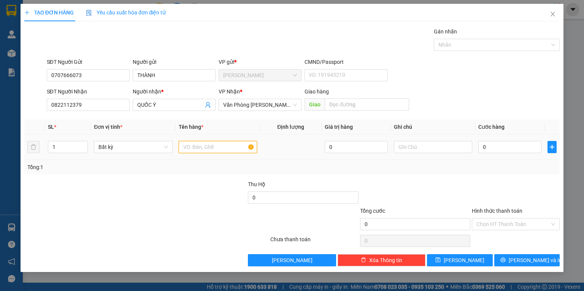
click at [208, 146] on input "text" at bounding box center [218, 147] width 78 height 12
type input "THÙNG KEO VÀNG"
click at [521, 147] on input "0" at bounding box center [509, 147] width 63 height 12
type input "2"
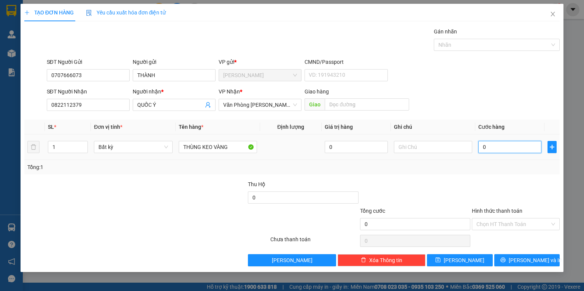
type input "2"
type input "20"
type input "2"
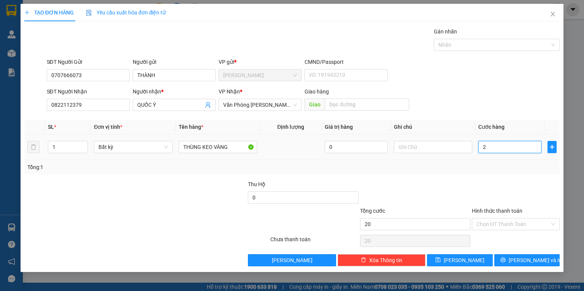
type input "2"
type input "0"
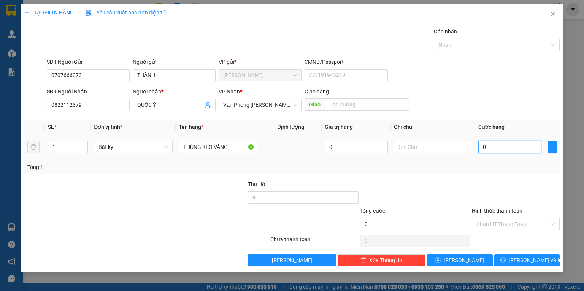
type input "03"
type input "3"
type input "030"
type input "30"
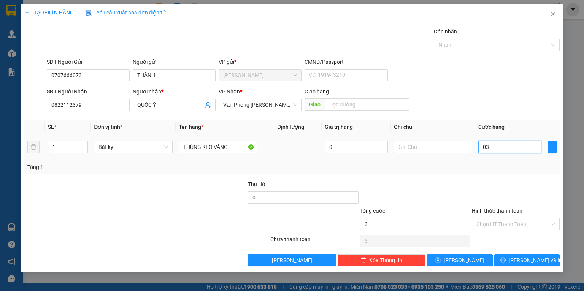
type input "30"
type input "30.000"
click at [491, 201] on div at bounding box center [515, 193] width 89 height 27
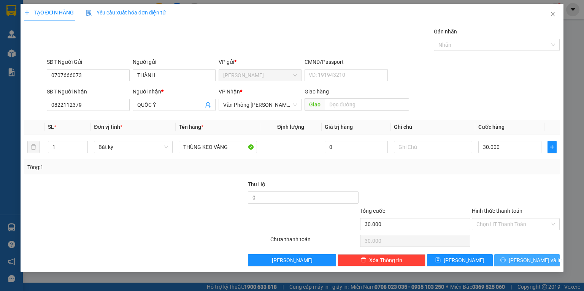
click at [526, 262] on span "[PERSON_NAME] và In" at bounding box center [535, 260] width 53 height 8
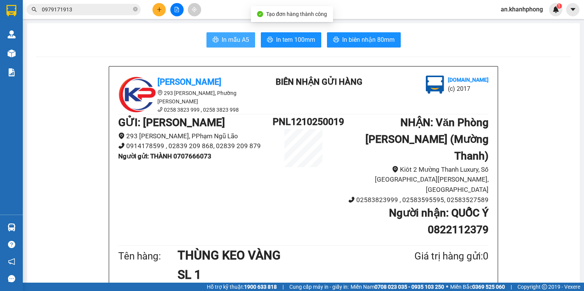
click at [233, 40] on span "In mẫu A5" at bounding box center [235, 40] width 27 height 10
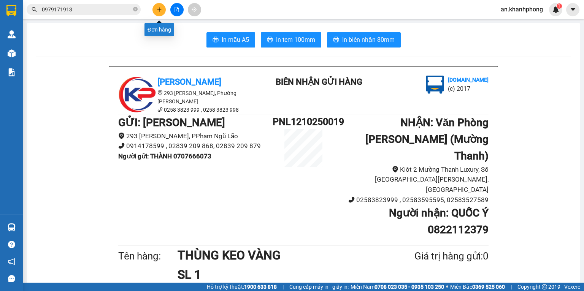
click at [155, 10] on button at bounding box center [158, 9] width 13 height 13
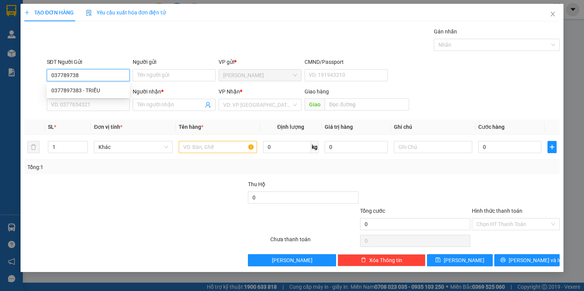
type input "0377897383"
click at [100, 91] on div "0377897383 - TRIỀU" at bounding box center [88, 90] width 74 height 8
type input "TRIỀU"
type input "0377897383"
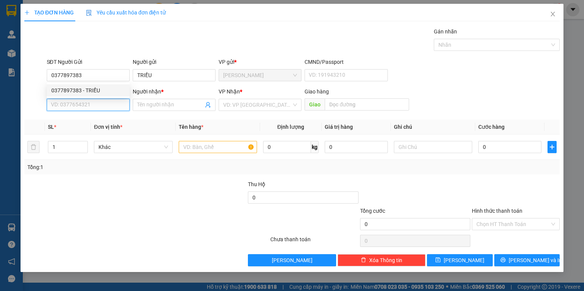
click at [95, 101] on input "SĐT Người Nhận" at bounding box center [88, 105] width 83 height 12
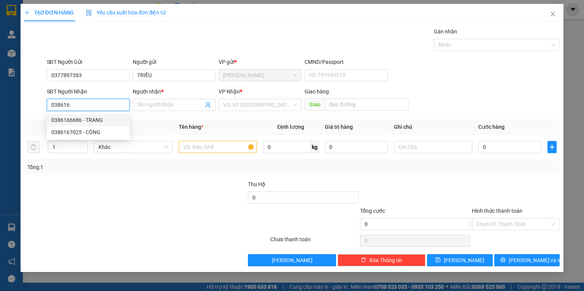
click at [98, 117] on div "0386166686 - TRANG" at bounding box center [88, 120] width 74 height 8
type input "0386166686"
type input "TRANG"
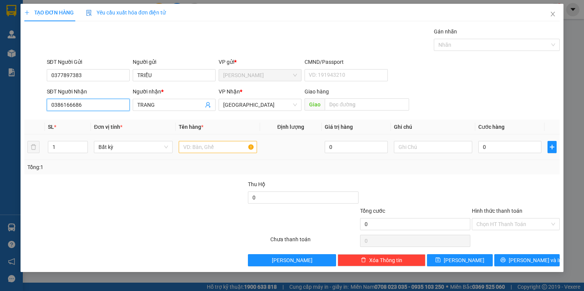
type input "0386166686"
click at [203, 148] on input "text" at bounding box center [218, 147] width 78 height 12
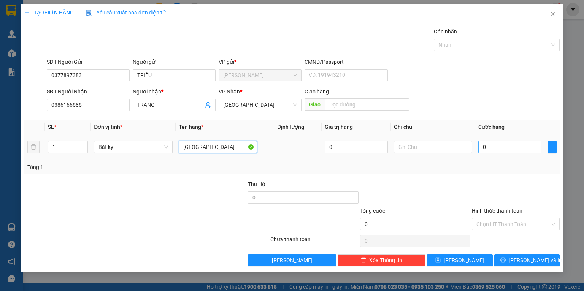
type input "[GEOGRAPHIC_DATA]"
click at [497, 149] on input "0" at bounding box center [509, 147] width 63 height 12
type input "6"
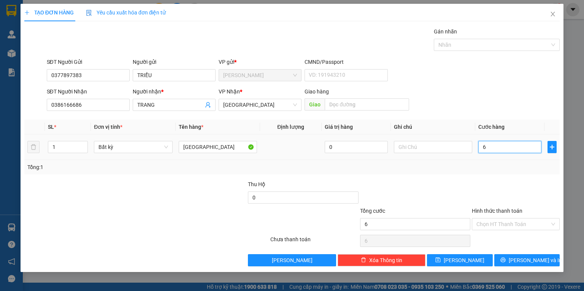
type input "60"
type input "60.000"
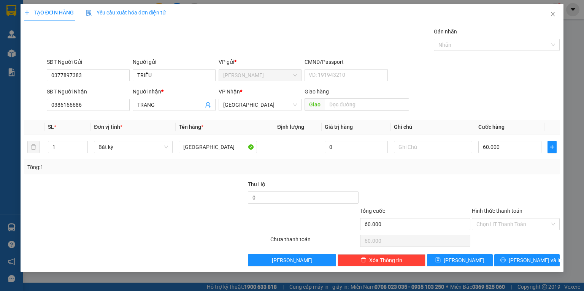
click at [514, 217] on div "Hình thức thanh toán" at bounding box center [516, 212] width 88 height 11
click at [512, 221] on input "Hình thức thanh toán" at bounding box center [512, 224] width 73 height 11
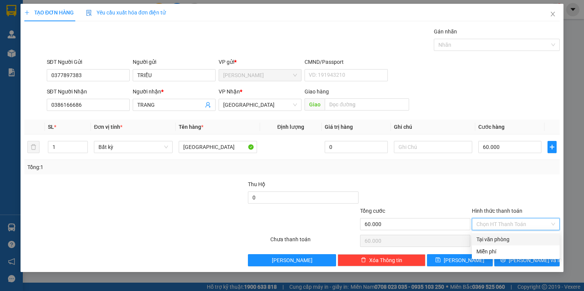
click at [502, 236] on div "Tại văn phòng" at bounding box center [515, 239] width 79 height 8
type input "0"
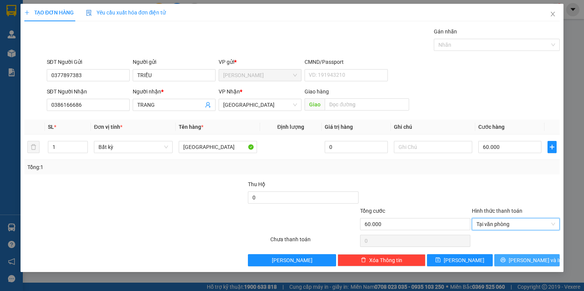
click at [512, 256] on button "[PERSON_NAME] và In" at bounding box center [527, 260] width 66 height 12
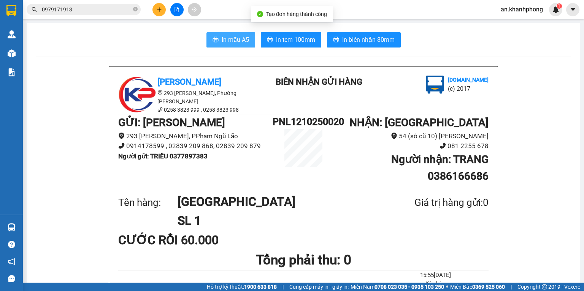
click at [230, 38] on span "In mẫu A5" at bounding box center [235, 40] width 27 height 10
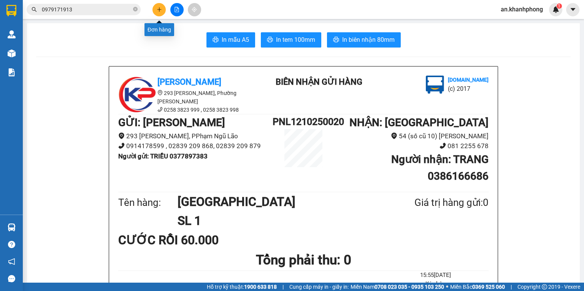
click at [156, 11] on button at bounding box center [158, 9] width 13 height 13
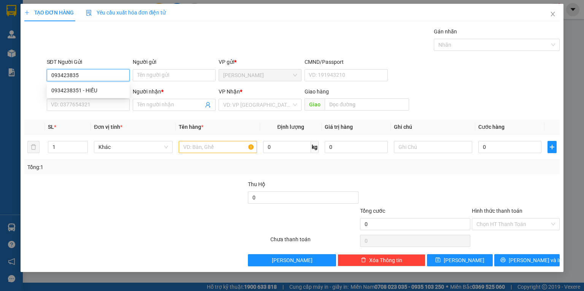
type input "0934238351"
click at [84, 87] on div "0934238351 - HIẾU" at bounding box center [88, 90] width 74 height 8
type input "HIẾU"
type input "0934238351"
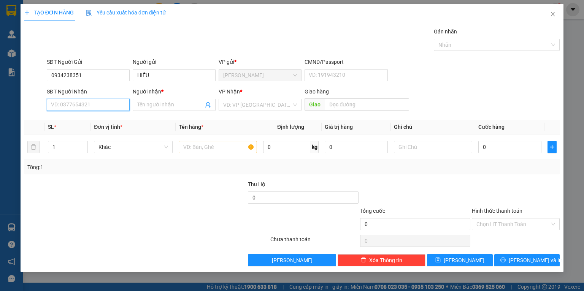
click at [96, 108] on input "SĐT Người Nhận" at bounding box center [88, 105] width 83 height 12
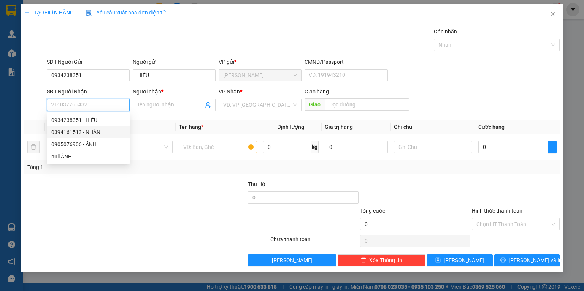
click at [92, 131] on div "0394161513 - NHÂN" at bounding box center [88, 132] width 74 height 8
type input "0394161513"
type input "NHÂN"
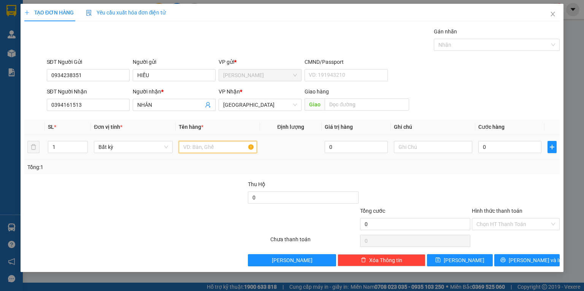
click at [217, 148] on input "text" at bounding box center [218, 147] width 78 height 12
click at [67, 146] on input "1" at bounding box center [67, 146] width 39 height 11
type input "2"
click at [195, 151] on input "text" at bounding box center [218, 147] width 78 height 12
type input "TÚI ĐỎ+CÂY VỢT ĐEN"
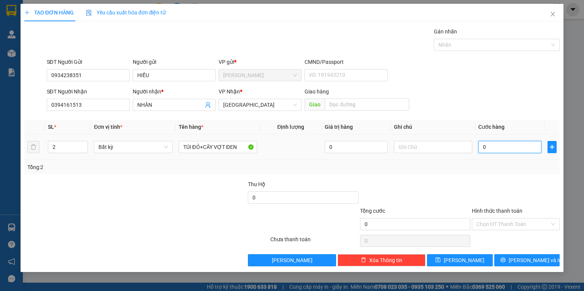
click at [504, 146] on input "0" at bounding box center [509, 147] width 63 height 12
type input "4"
type input "40"
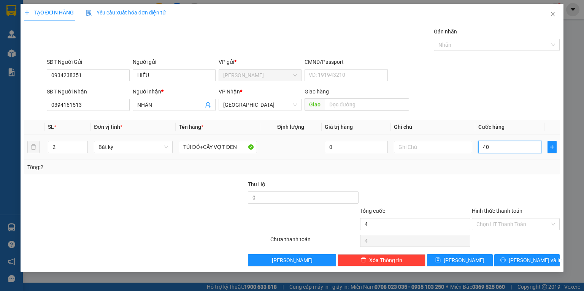
type input "40"
type input "40.000"
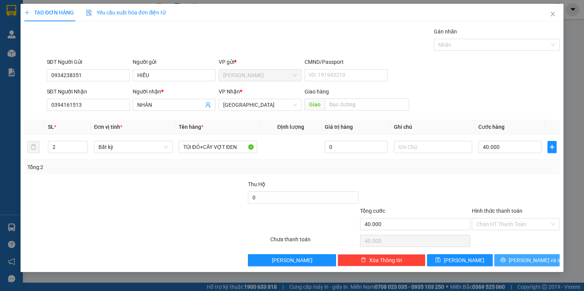
click at [524, 259] on span "[PERSON_NAME] và In" at bounding box center [535, 260] width 53 height 8
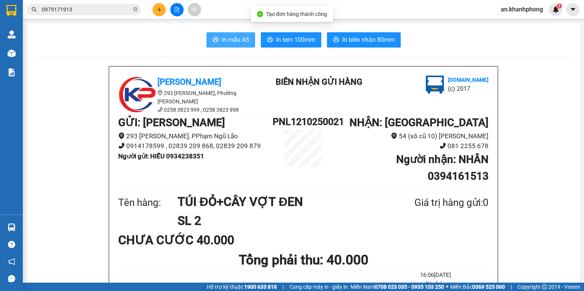
click at [227, 47] on button "In mẫu A5" at bounding box center [230, 39] width 49 height 15
